Goal: Check status: Check status

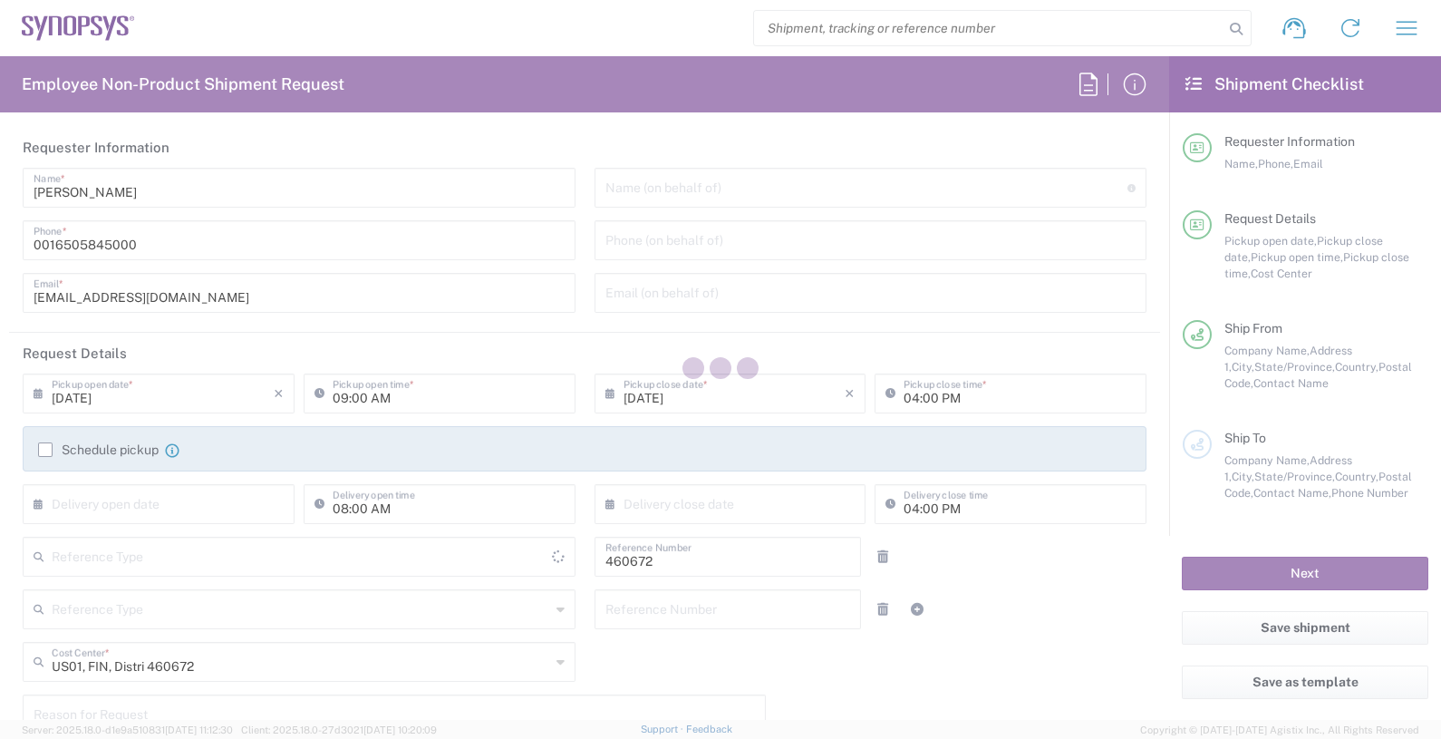
type input "[GEOGRAPHIC_DATA]"
type input "Delivered at Place"
type input "Department"
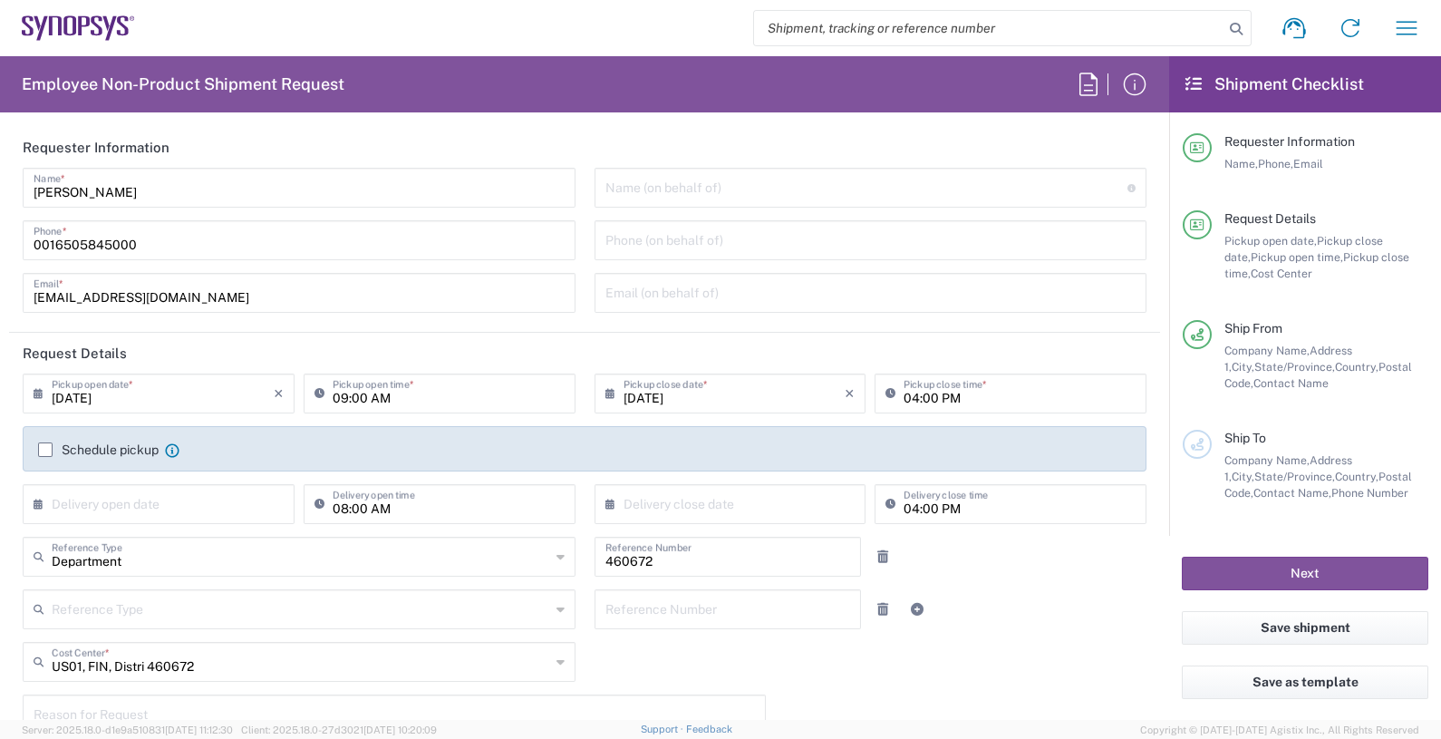
type input "Headquarters USSV"
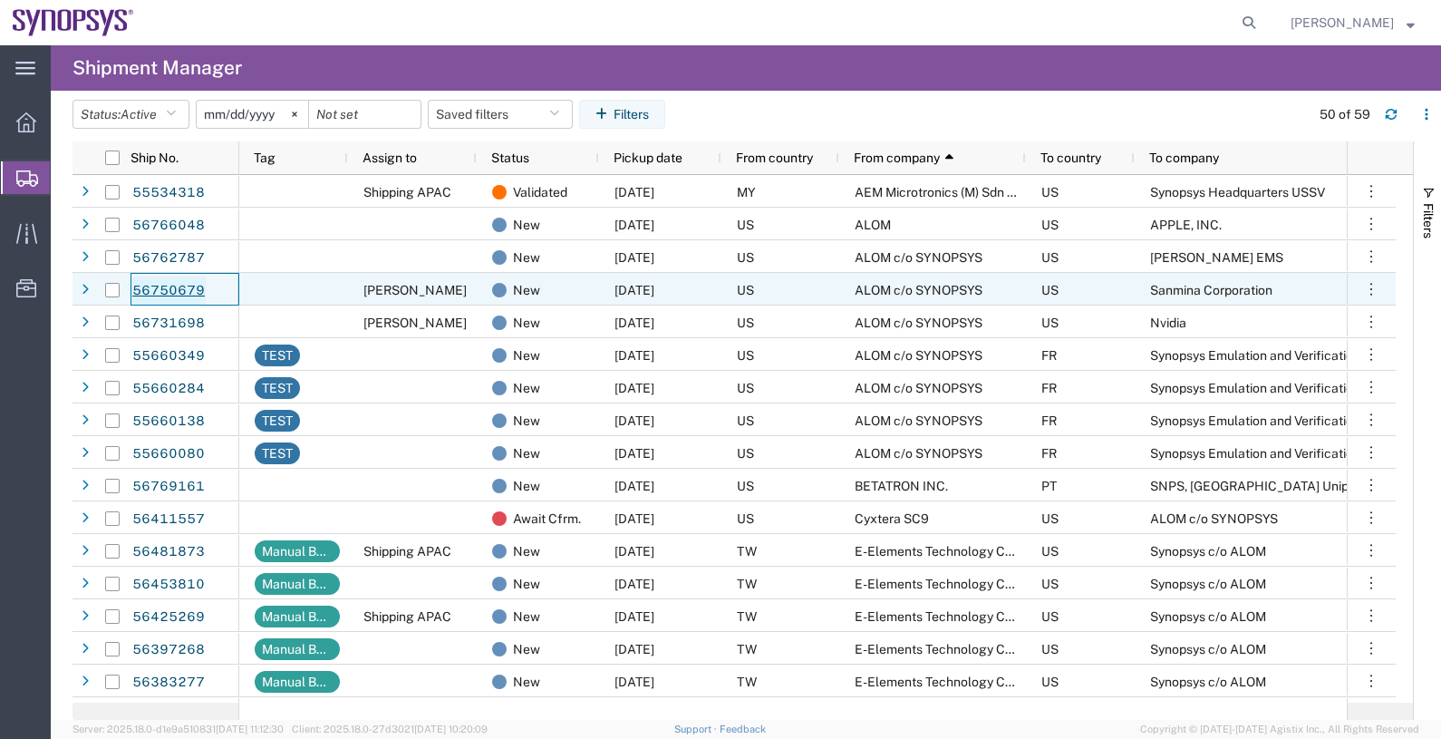
click at [177, 287] on link "56750679" at bounding box center [168, 290] width 74 height 29
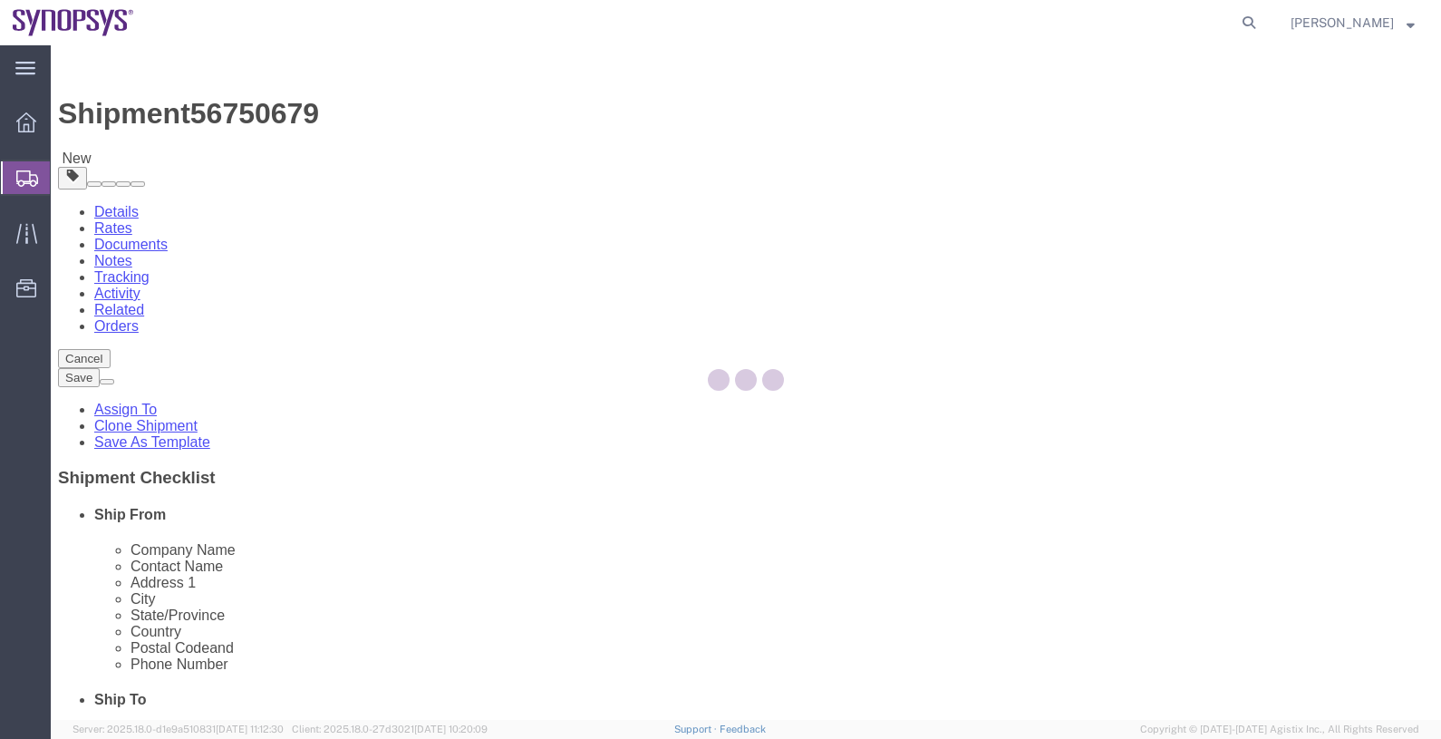
select select
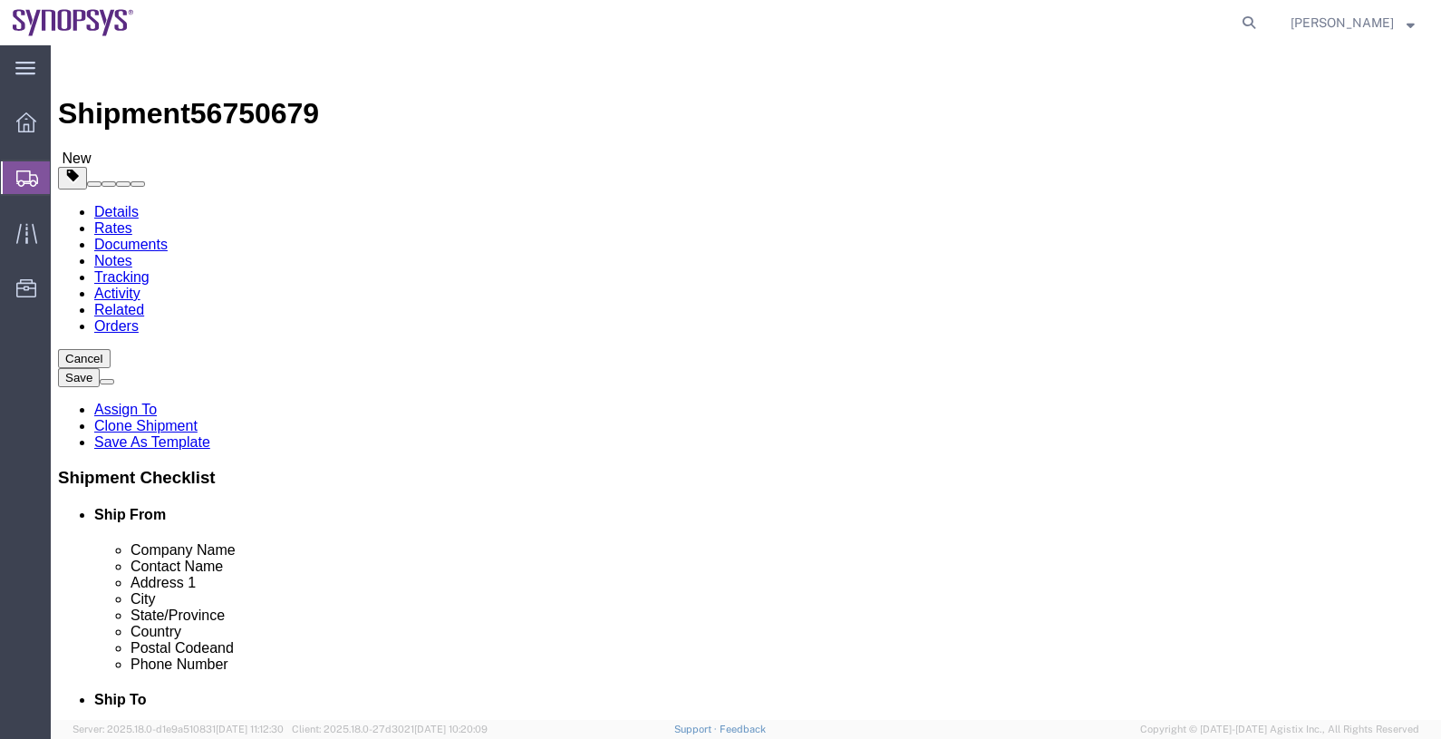
click div
click span "56750679"
copy span "56750679"
click link "Documents"
